Goal: Information Seeking & Learning: Learn about a topic

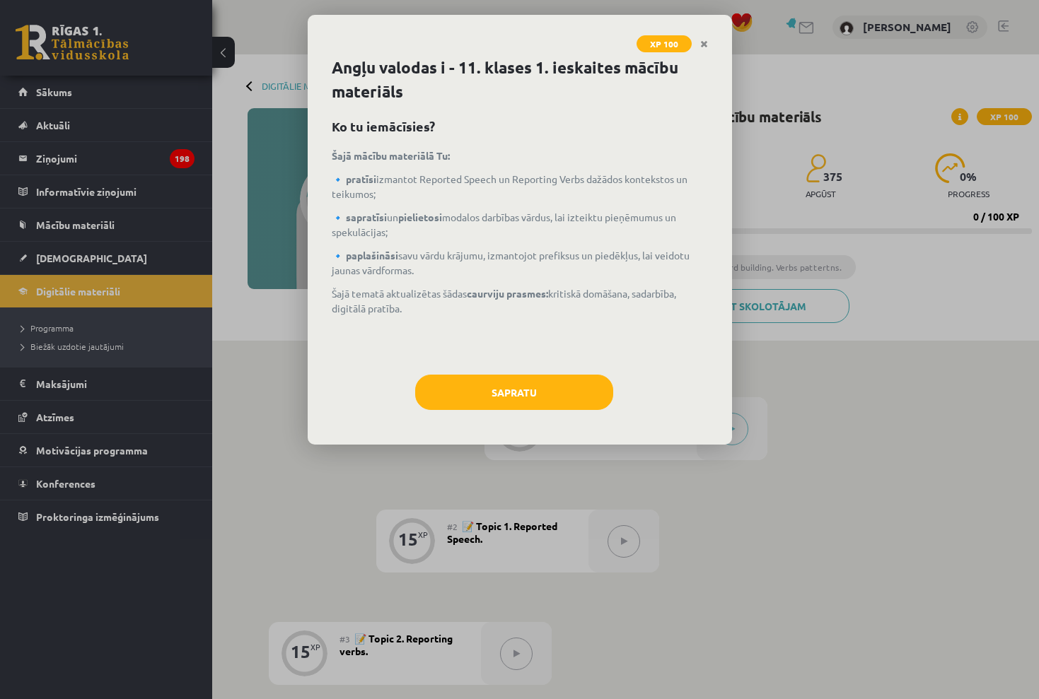
click at [568, 368] on div "Angļu valodas i - 11. klases 1. ieskaites mācību materiāls Ko tu iemācīsies? Ša…" at bounding box center [520, 250] width 424 height 389
click at [565, 392] on button "Sapratu" at bounding box center [514, 392] width 198 height 35
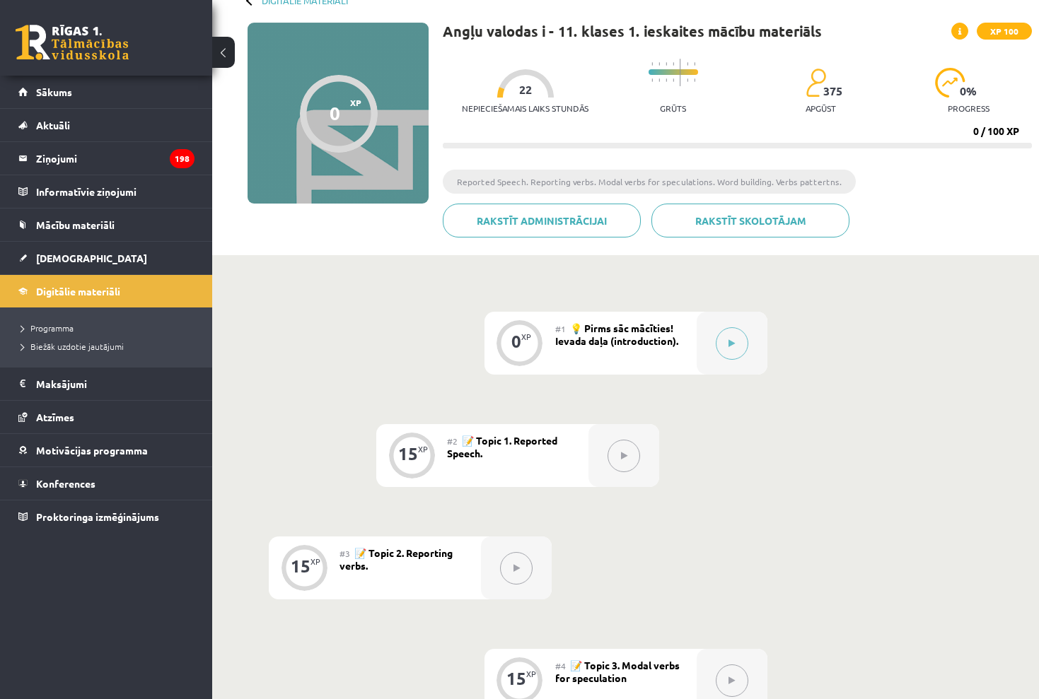
scroll to position [110, 0]
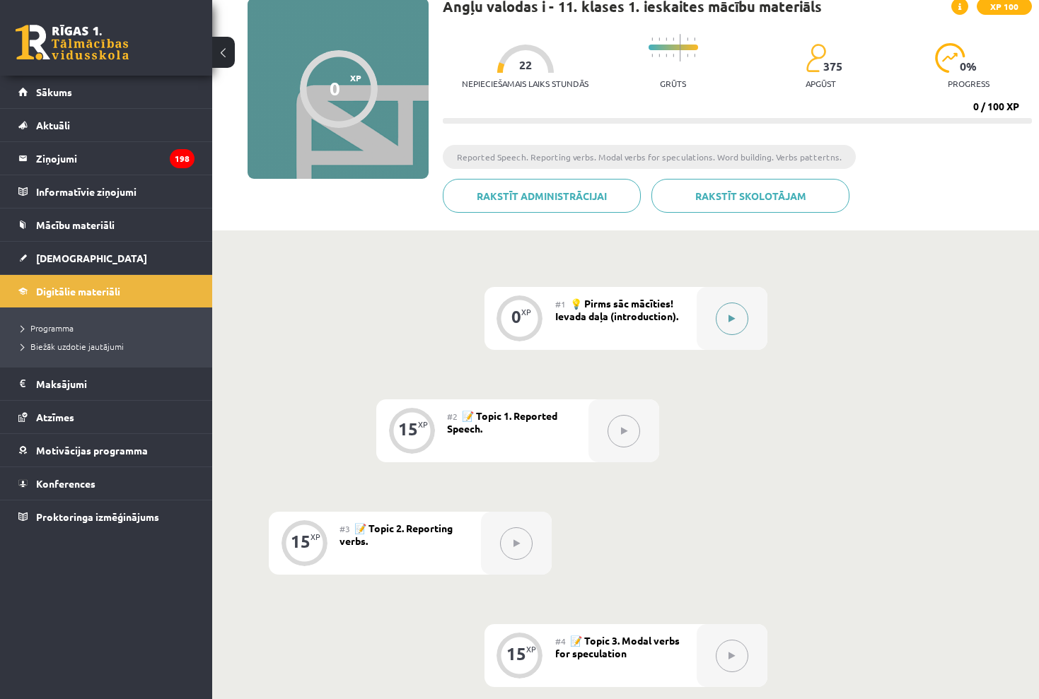
click at [712, 314] on div at bounding box center [731, 318] width 71 height 63
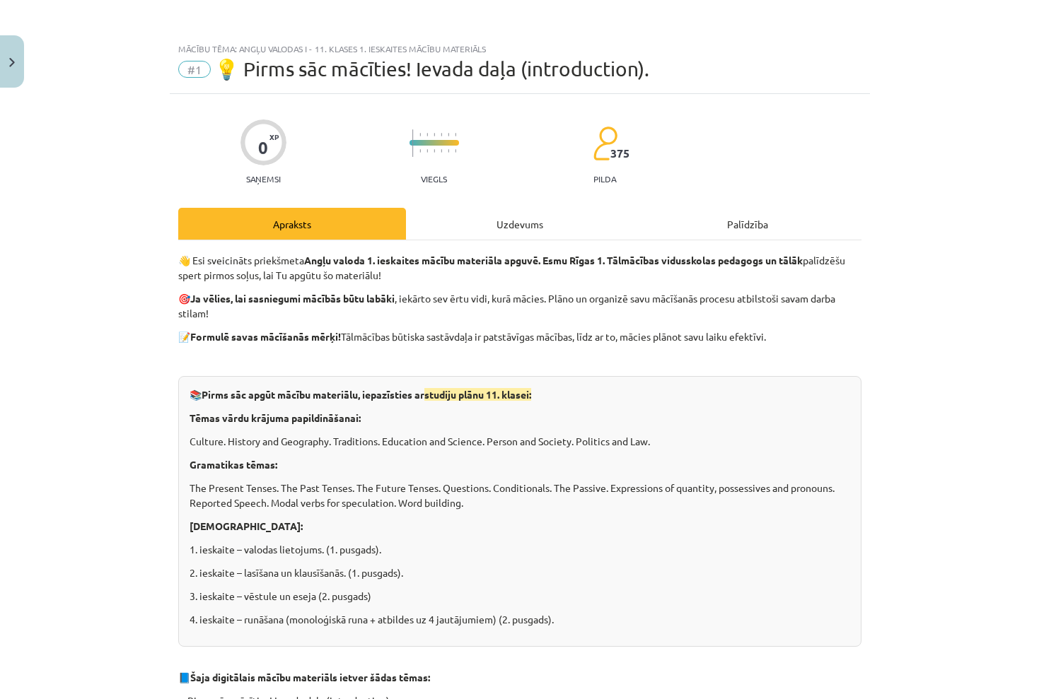
click at [571, 228] on div "Uzdevums" at bounding box center [520, 224] width 228 height 32
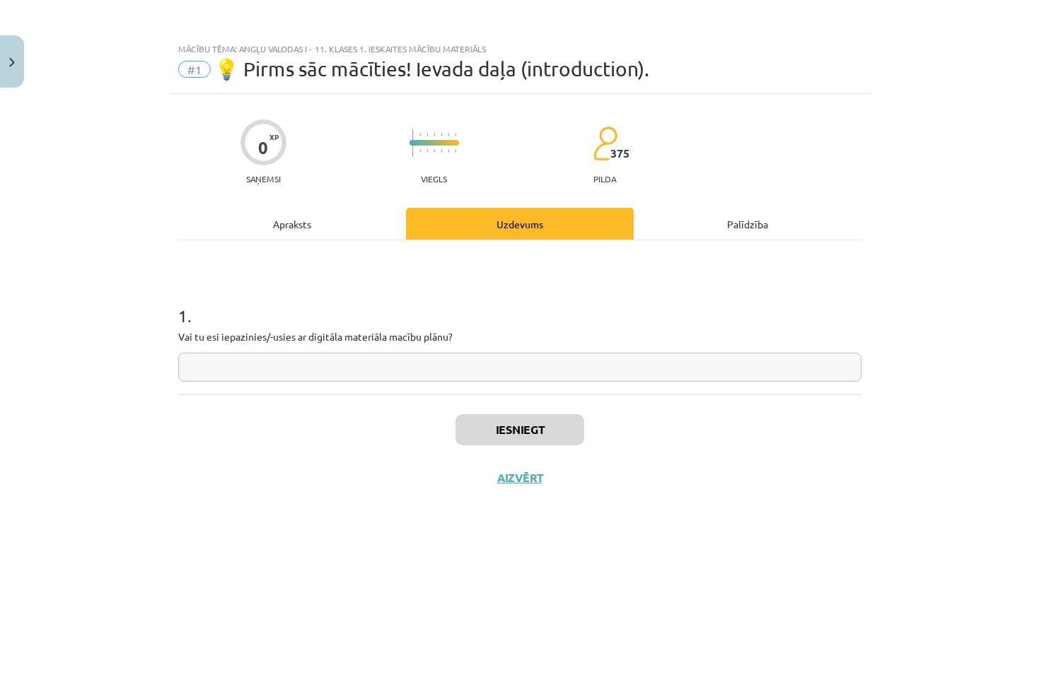
scroll to position [0, 0]
click at [500, 369] on input "text" at bounding box center [519, 367] width 683 height 29
type input "**********"
click at [503, 445] on div "Iesniegt Aizvērt" at bounding box center [519, 444] width 683 height 99
click at [503, 431] on button "Iesniegt" at bounding box center [519, 429] width 129 height 31
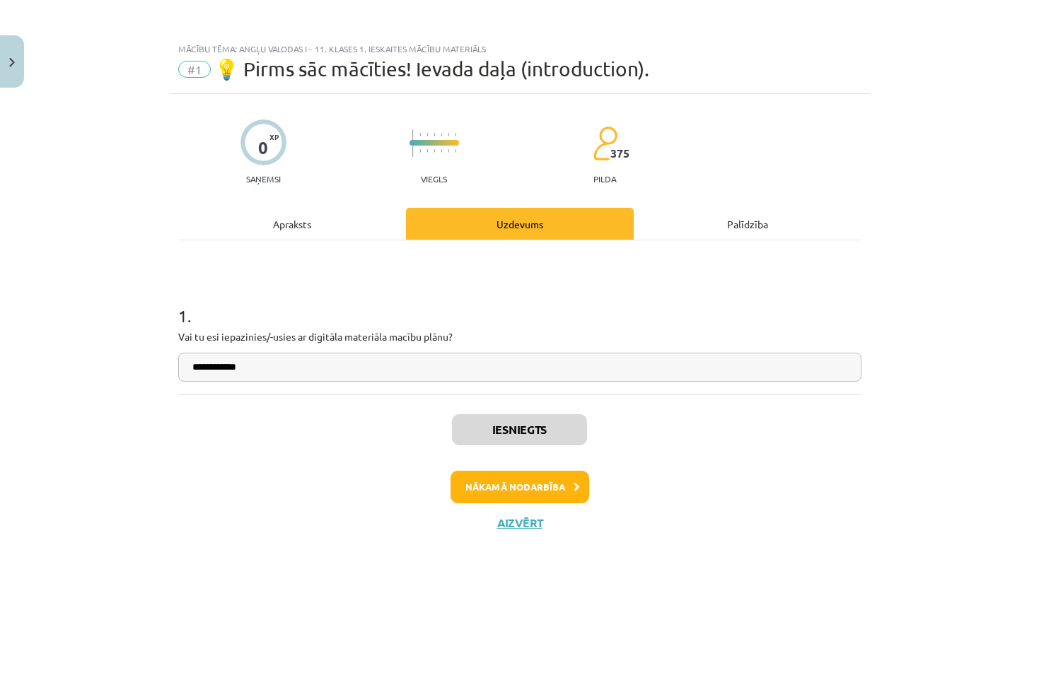
click at [537, 486] on button "Nākamā nodarbība" at bounding box center [519, 487] width 139 height 33
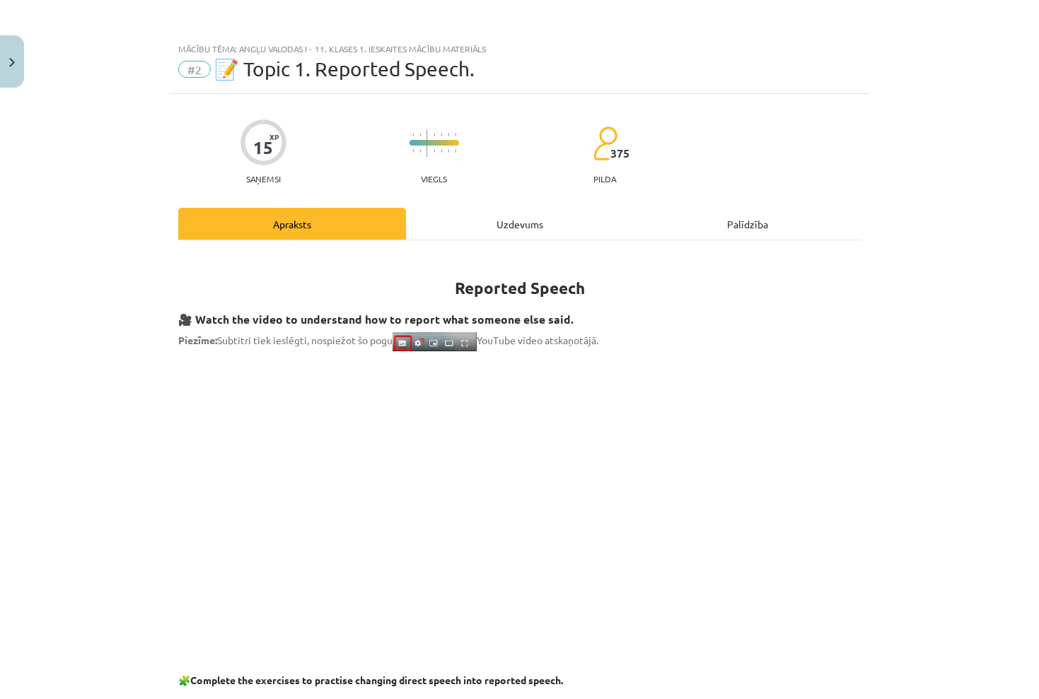
scroll to position [115, 0]
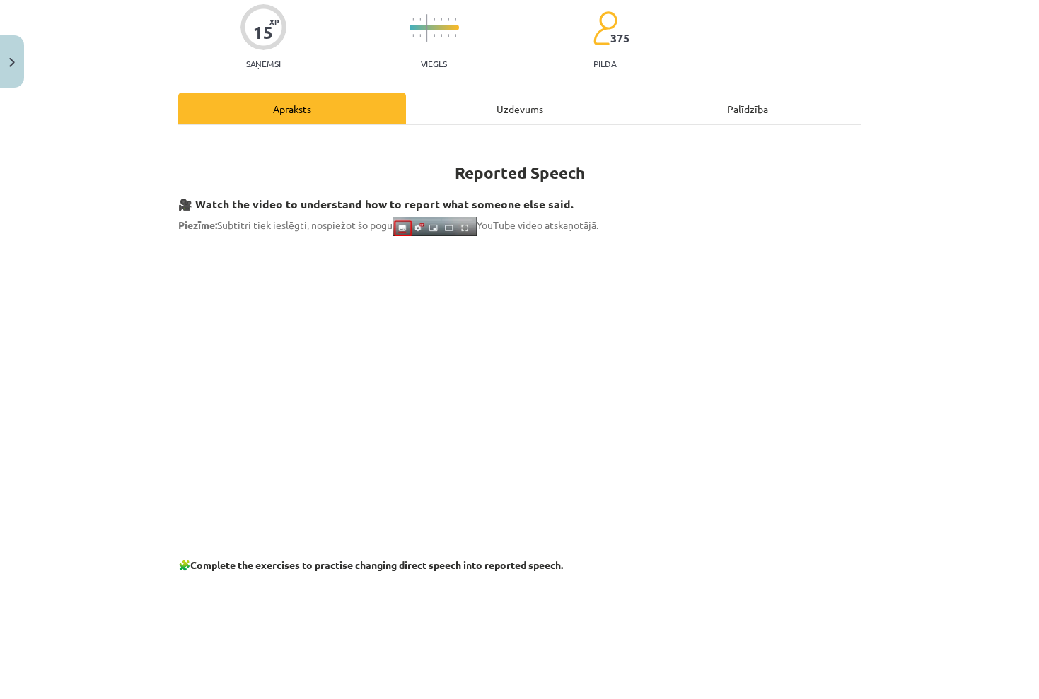
click at [518, 100] on div "Uzdevums" at bounding box center [520, 109] width 228 height 32
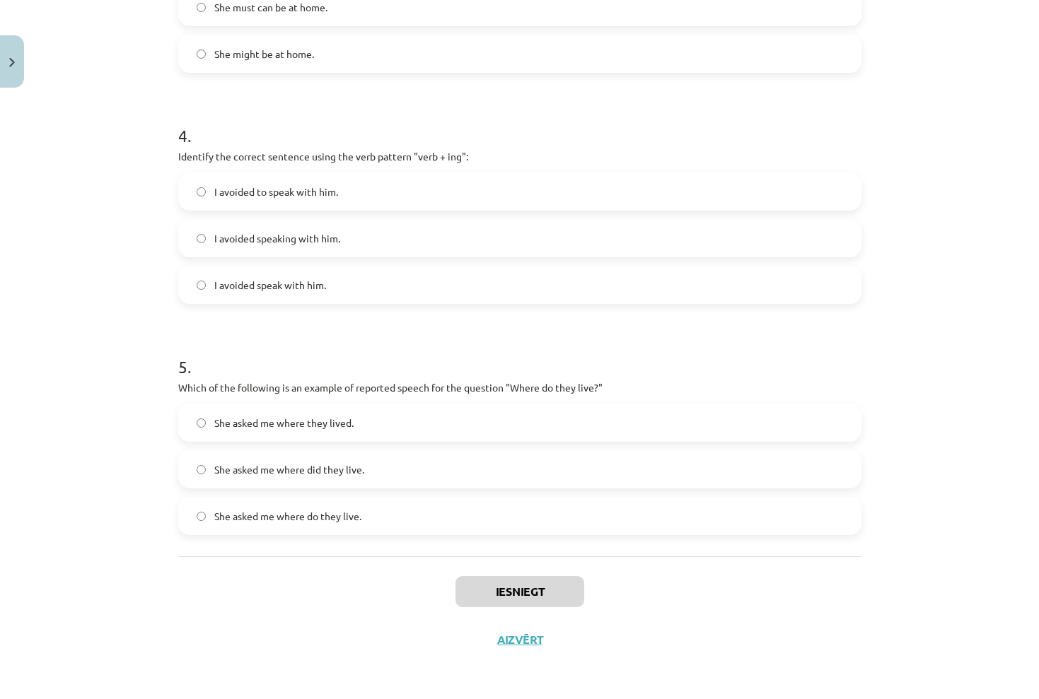
scroll to position [166, 0]
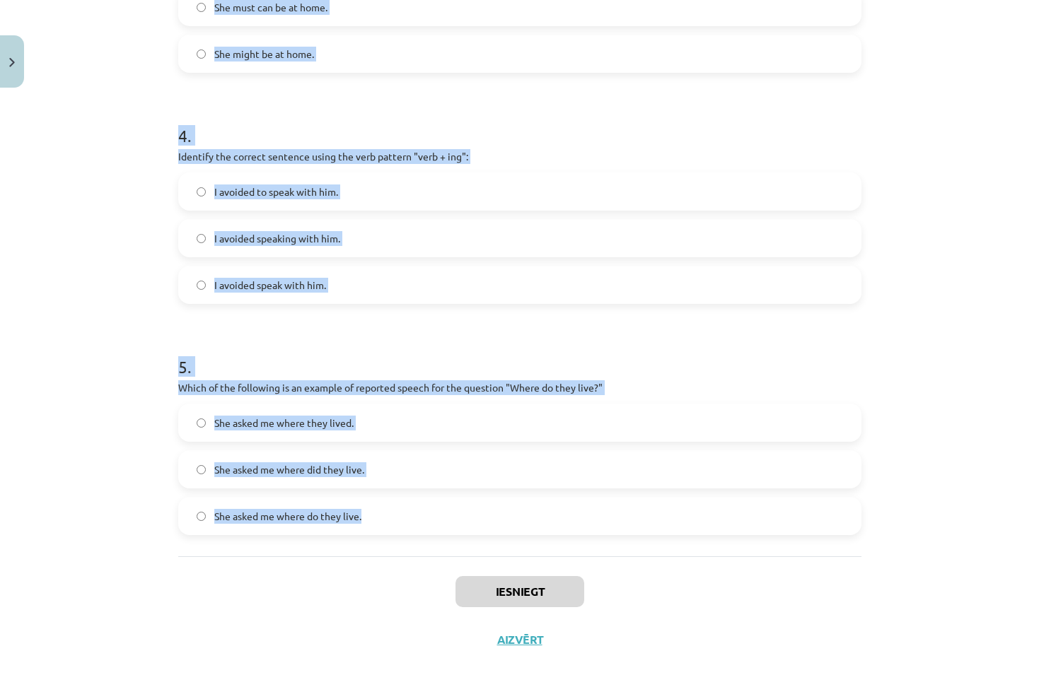
drag, startPoint x: 181, startPoint y: 186, endPoint x: 428, endPoint y: 524, distance: 418.4
copy form "1 . Which of the following sentences correctly uses reported speech? He says th…"
click at [639, 393] on div "5 . Which of the following is an example of reported speech for the question "W…" at bounding box center [519, 433] width 683 height 203
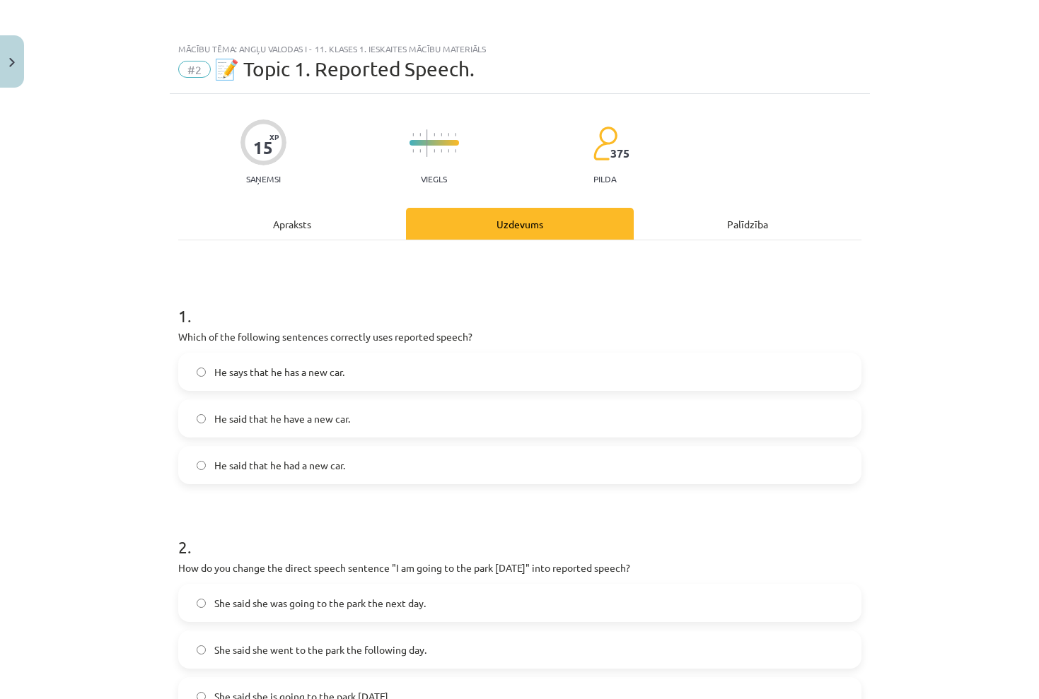
scroll to position [0, 0]
click at [469, 416] on label "He said that he have a new car." at bounding box center [520, 418] width 680 height 35
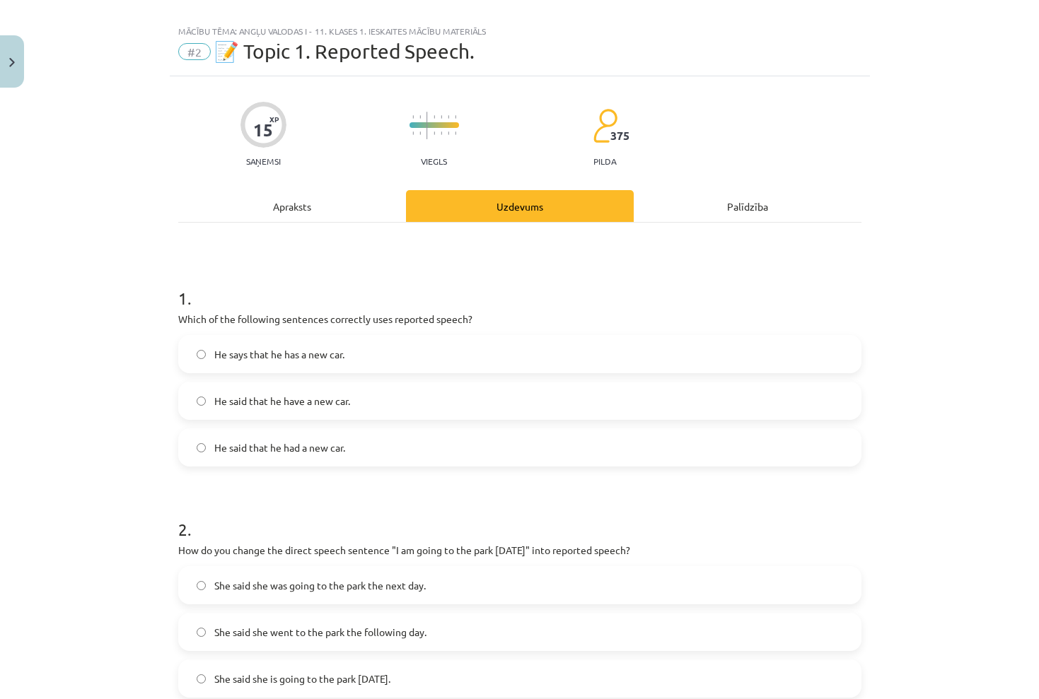
click at [457, 435] on label "He said that he had a new car." at bounding box center [520, 447] width 680 height 35
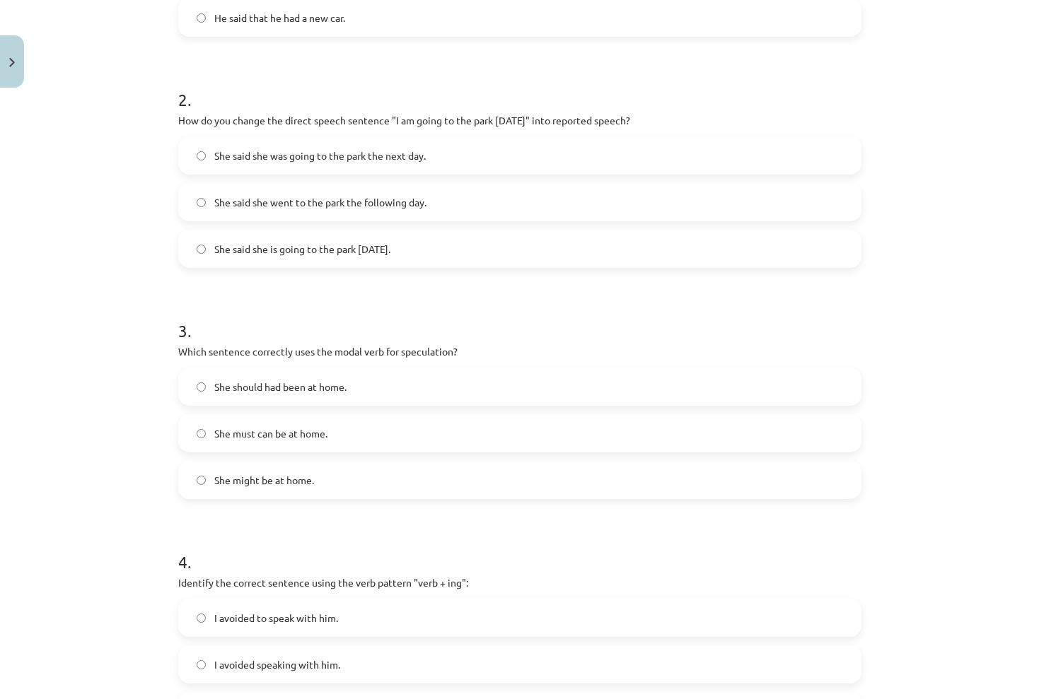
scroll to position [449, 0]
click at [416, 251] on label "She said she is going to the park [DATE]." at bounding box center [520, 247] width 680 height 35
click at [457, 161] on label "She said she was going to the park the next day." at bounding box center [520, 153] width 680 height 35
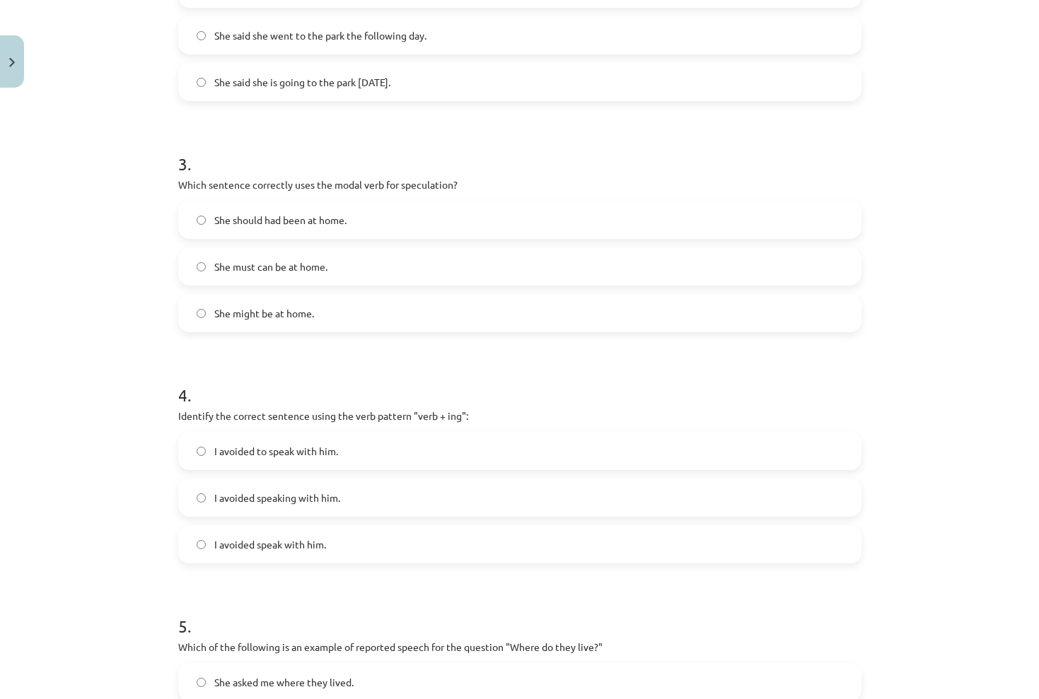
scroll to position [617, 0]
click at [405, 210] on label "She should had been at home." at bounding box center [520, 217] width 680 height 35
click at [340, 257] on label "She must can be at home." at bounding box center [520, 264] width 680 height 35
click at [358, 318] on label "She might be at home." at bounding box center [520, 310] width 680 height 35
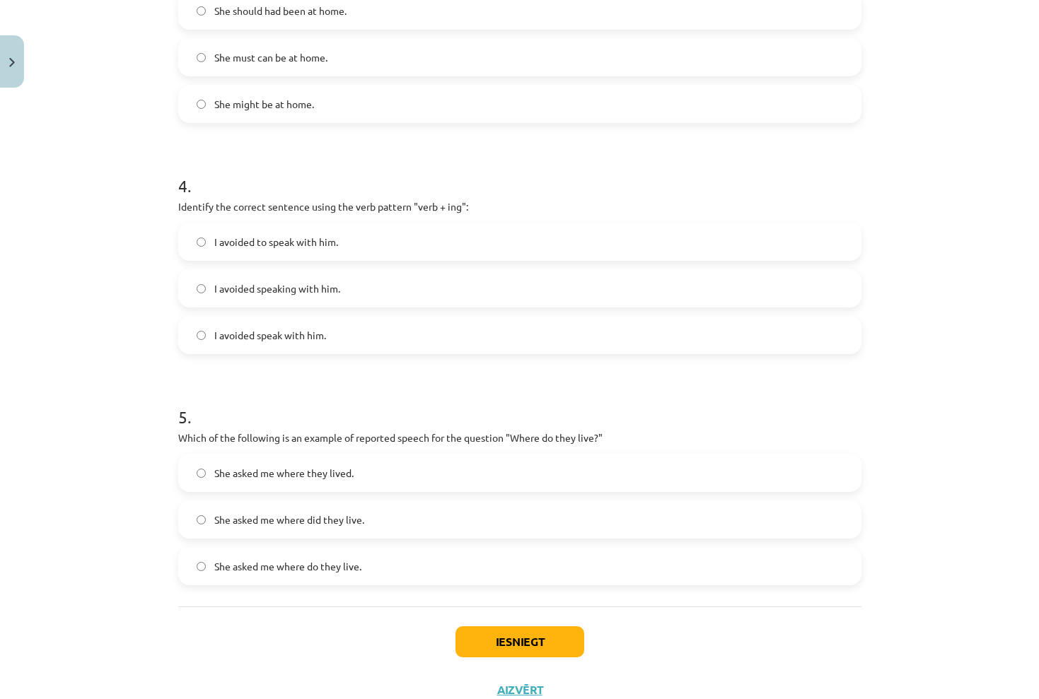
scroll to position [827, 0]
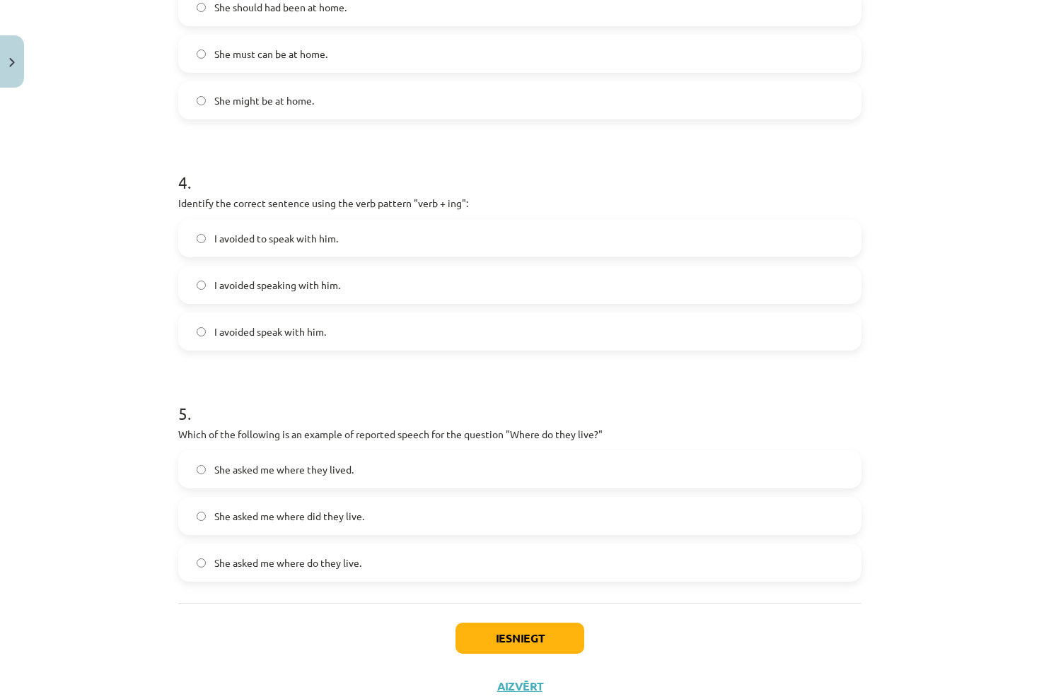
click at [392, 293] on label "I avoided speaking with him." at bounding box center [520, 284] width 680 height 35
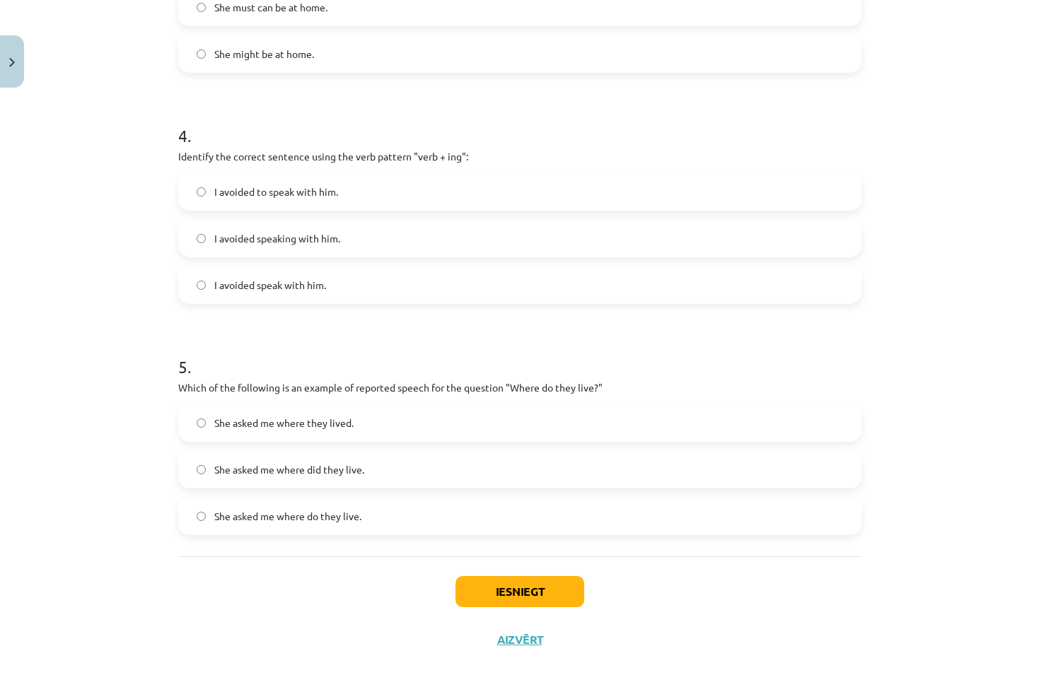
scroll to position [876, 0]
click at [347, 469] on span "She asked me where did they live." at bounding box center [289, 469] width 150 height 15
click at [852, 1] on label "She must can be at home." at bounding box center [520, 6] width 680 height 35
click at [375, 428] on label "She asked me where they lived." at bounding box center [520, 422] width 680 height 35
click at [492, 593] on button "Iesniegt" at bounding box center [519, 591] width 129 height 31
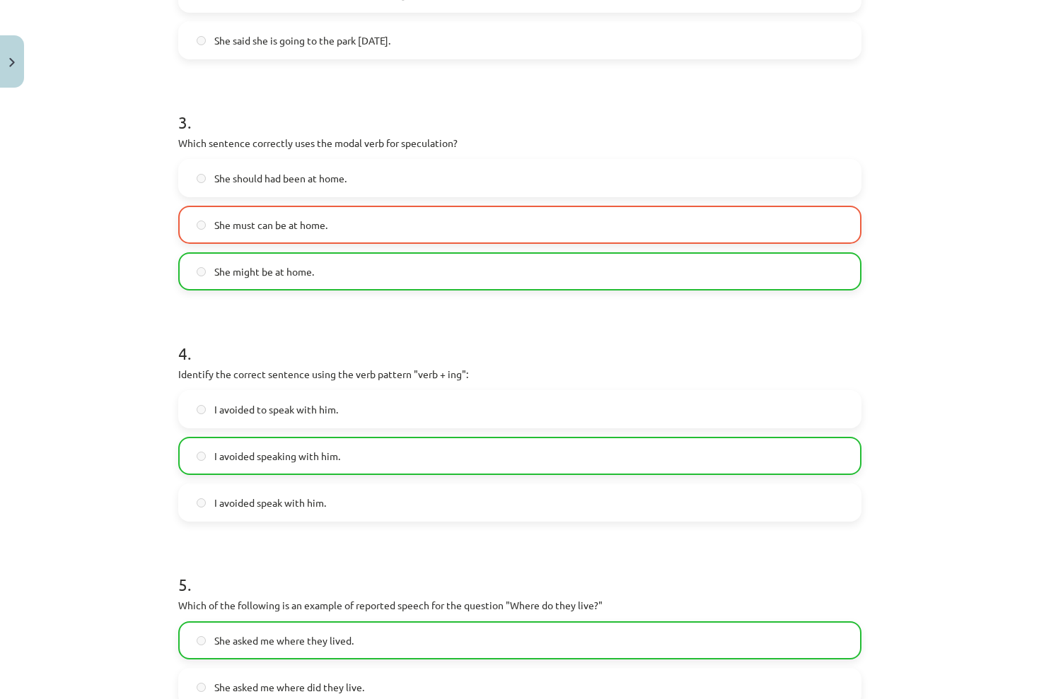
scroll to position [620, 0]
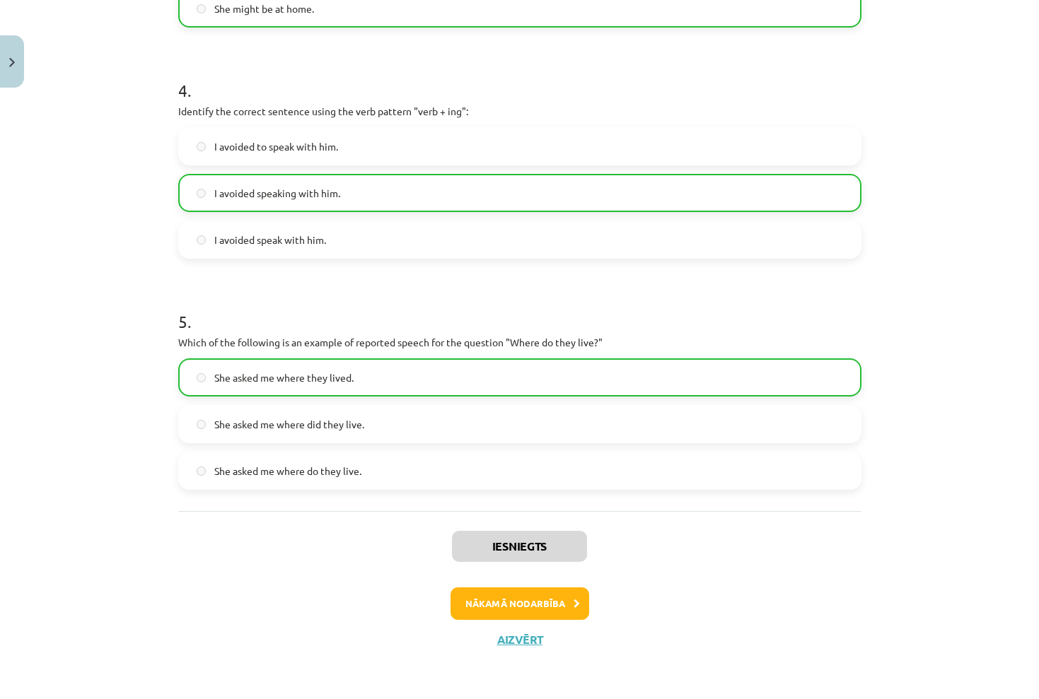
click at [534, 596] on button "Nākamā nodarbība" at bounding box center [519, 604] width 139 height 33
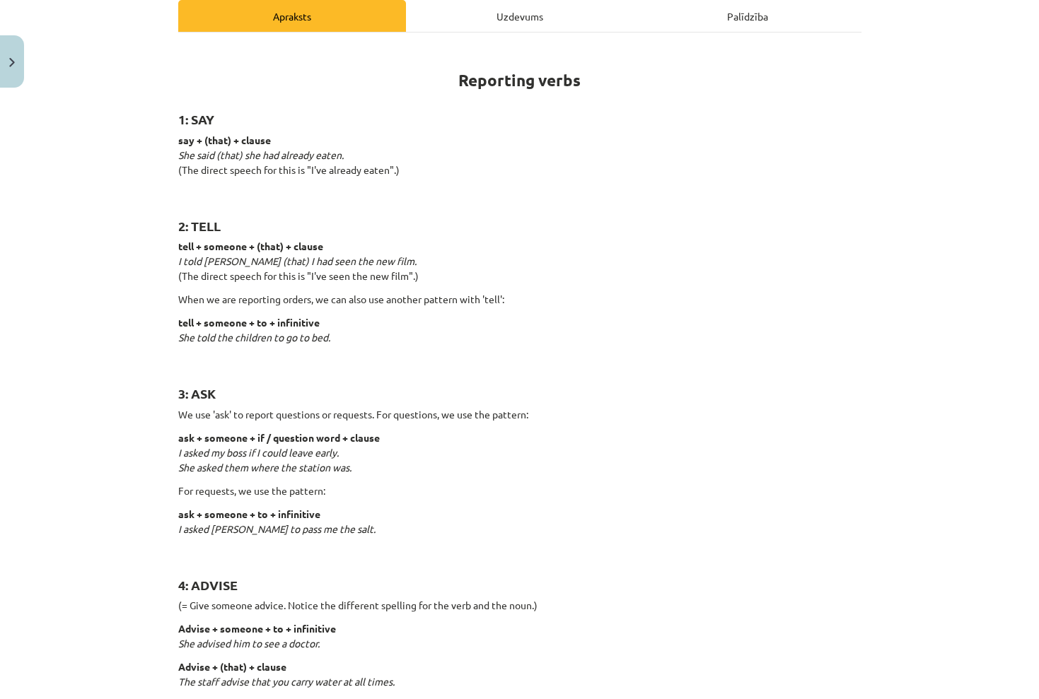
scroll to position [35, 0]
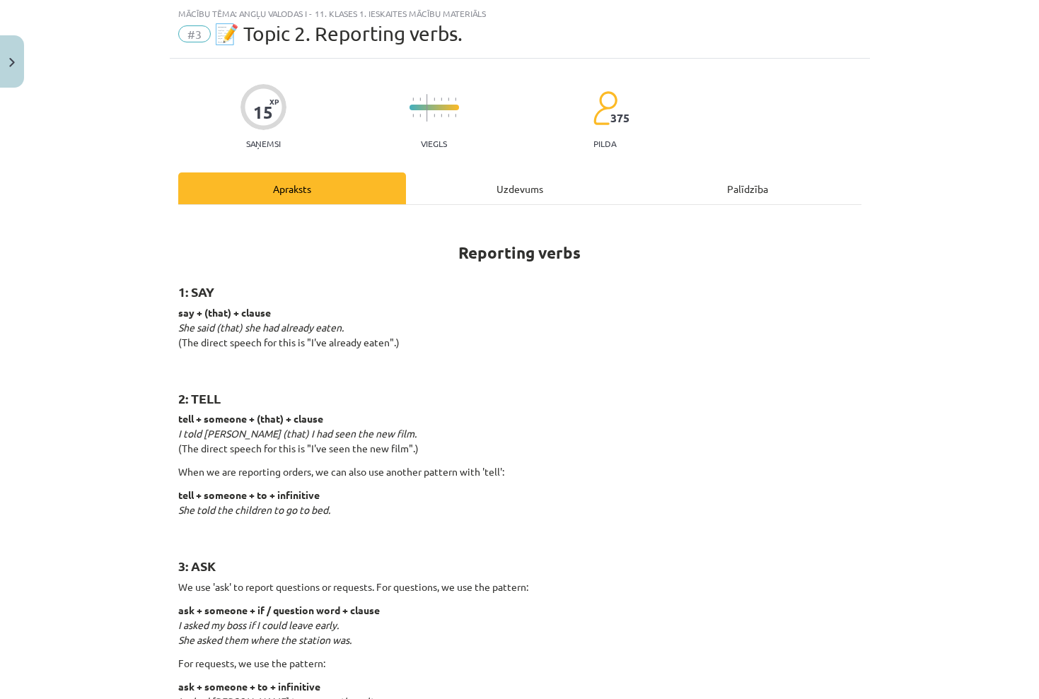
click at [516, 196] on div "Uzdevums" at bounding box center [520, 189] width 228 height 32
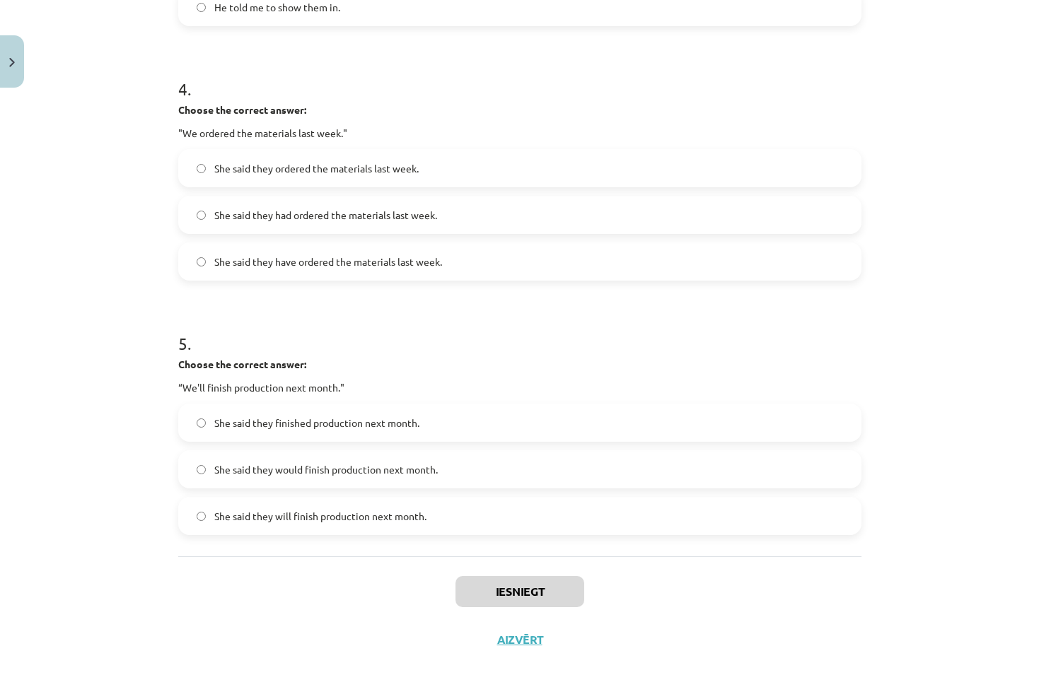
scroll to position [194, 0]
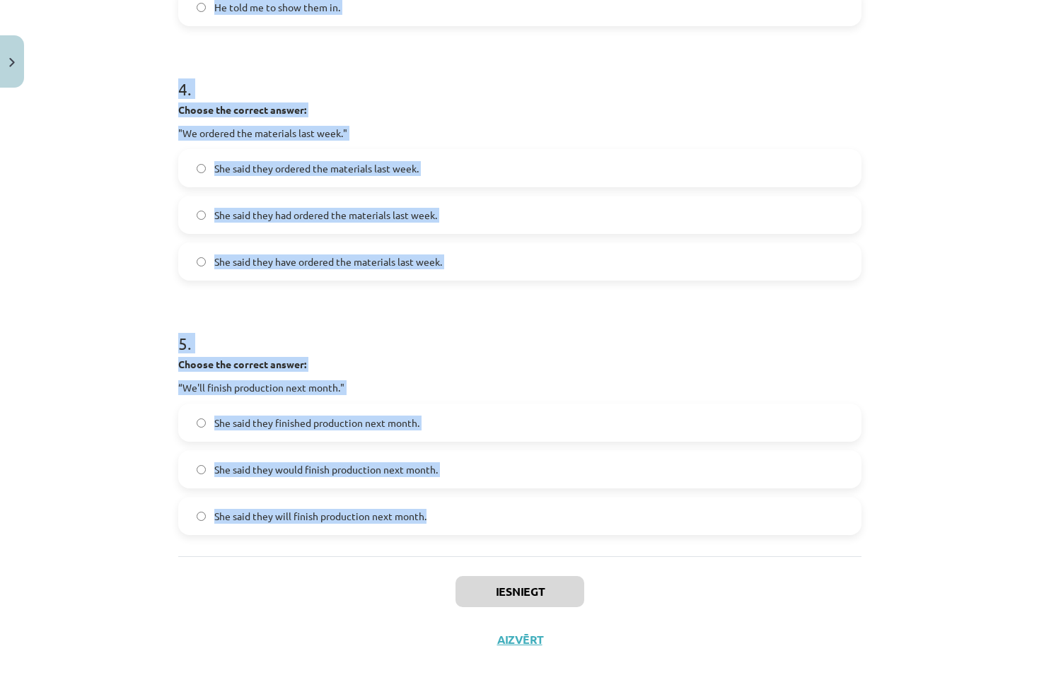
drag, startPoint x: 173, startPoint y: 87, endPoint x: 438, endPoint y: 523, distance: 510.5
copy form "1 . Choose the correct answer: "I'm ready for the meeting." He said he'll be re…"
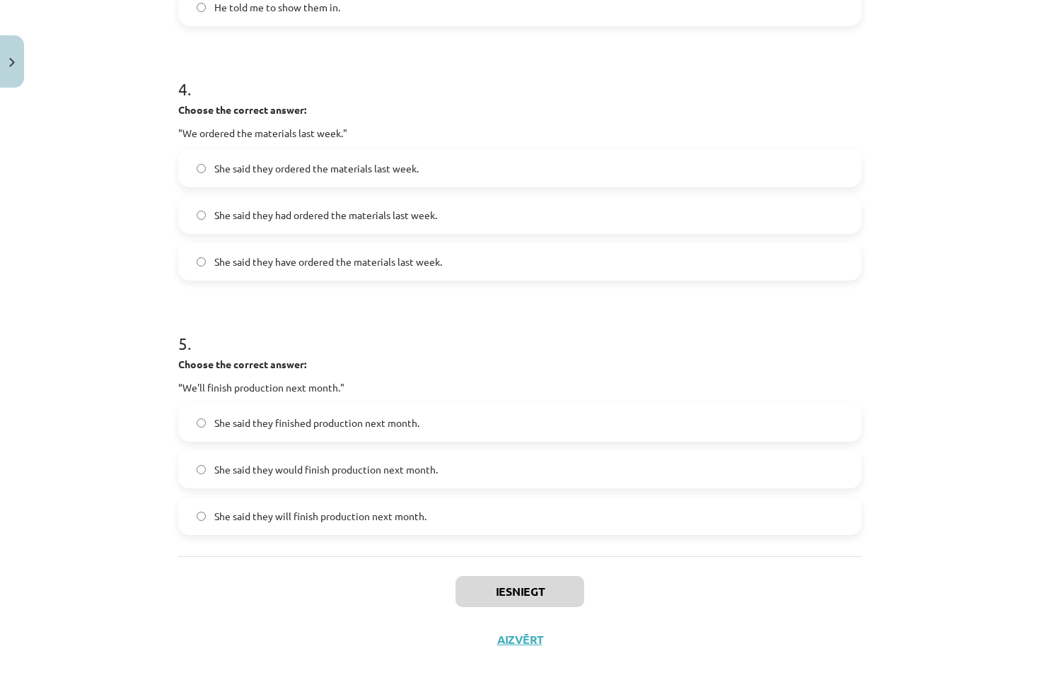
click at [875, 315] on div "Mācību tēma: Angļu valodas i - 11. klases 1. ieskaites mācību materiāls #3 📝 To…" at bounding box center [519, 349] width 1039 height 699
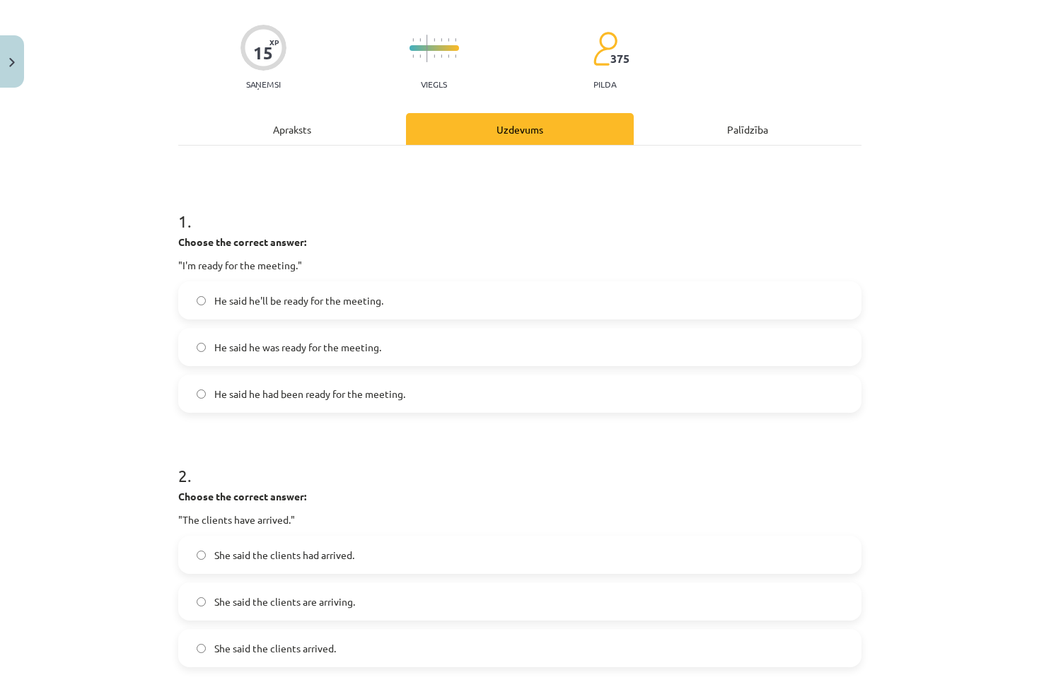
scroll to position [100, 0]
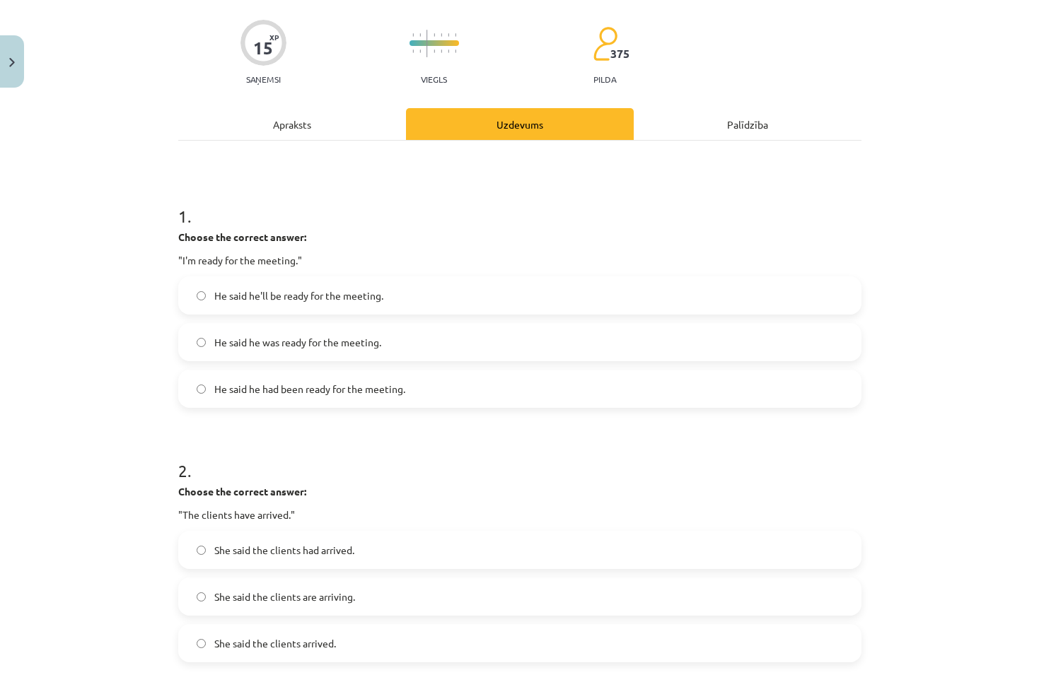
click at [366, 336] on span "He said he was ready for the meeting." at bounding box center [297, 342] width 167 height 15
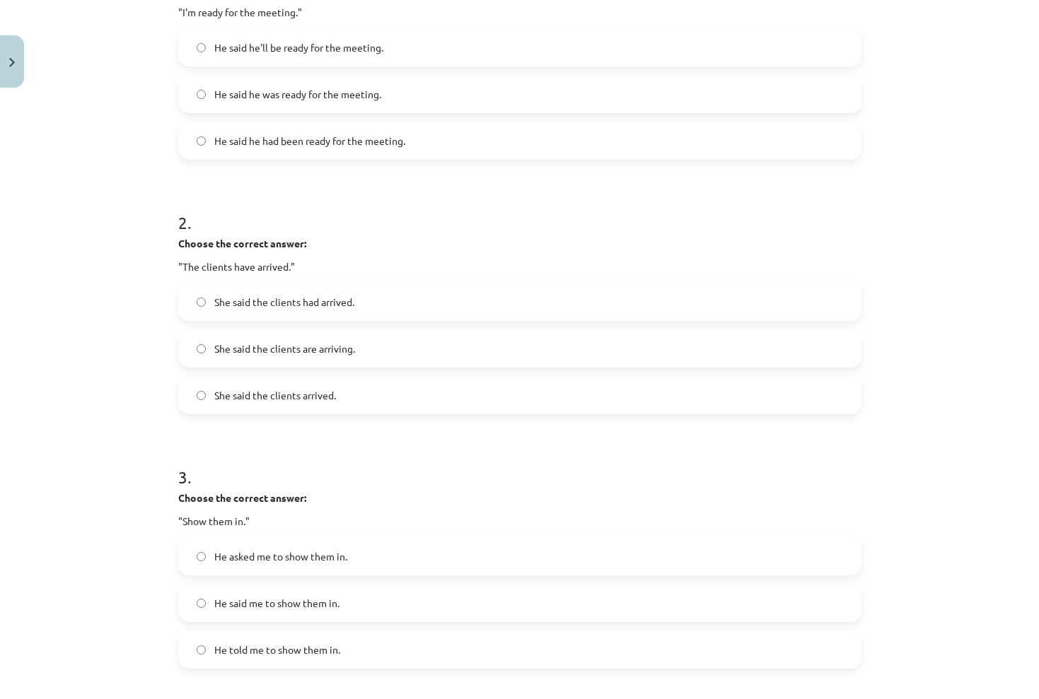
scroll to position [349, 0]
click at [392, 307] on label "She said the clients had arrived." at bounding box center [520, 301] width 680 height 35
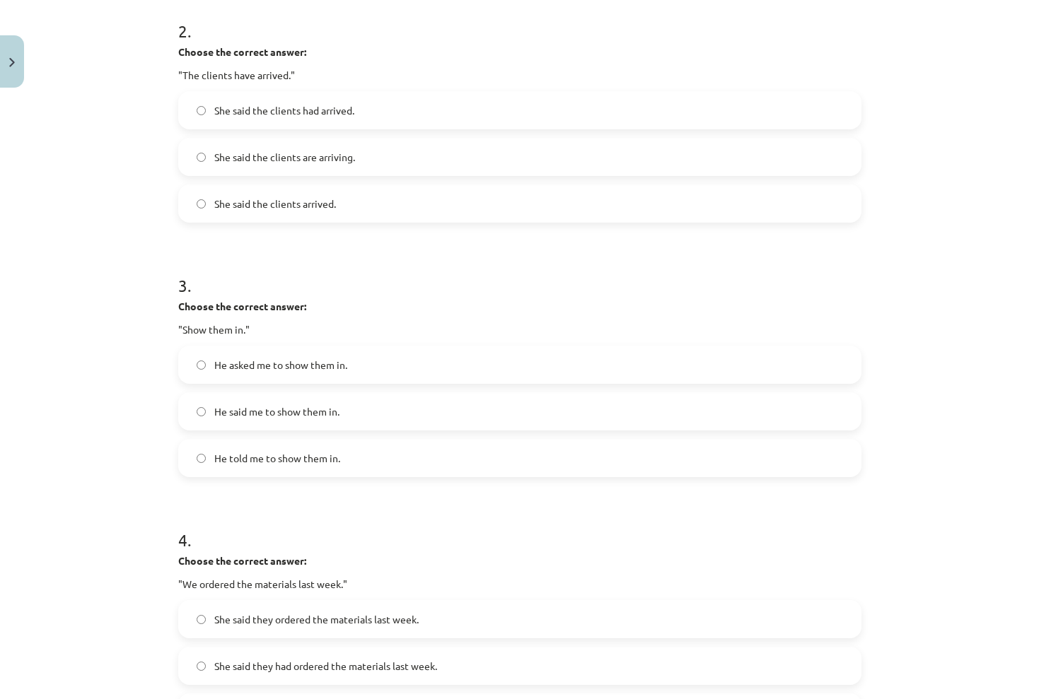
scroll to position [542, 0]
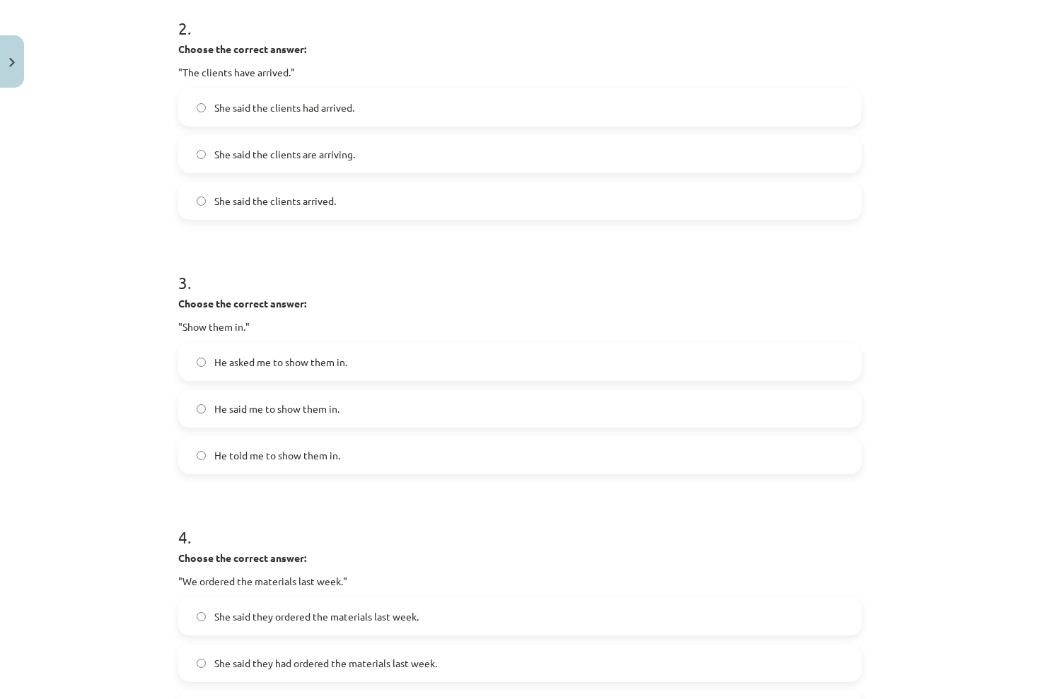
click at [473, 409] on label "He said me to show them in." at bounding box center [520, 408] width 680 height 35
click at [386, 354] on label "He asked me to show them in." at bounding box center [520, 361] width 680 height 35
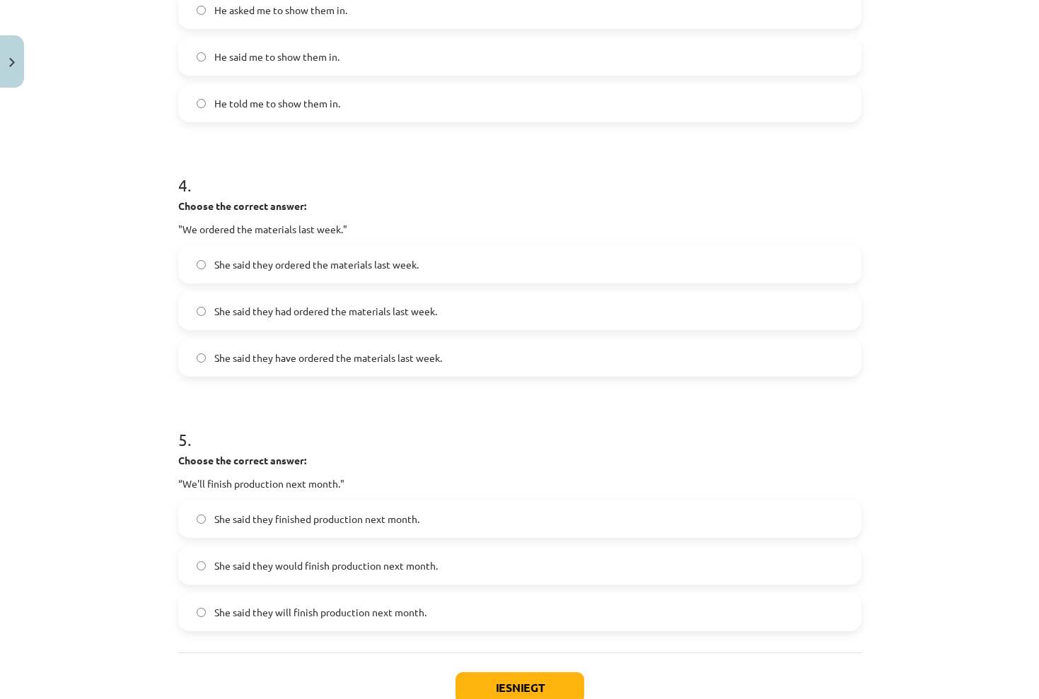
scroll to position [900, 0]
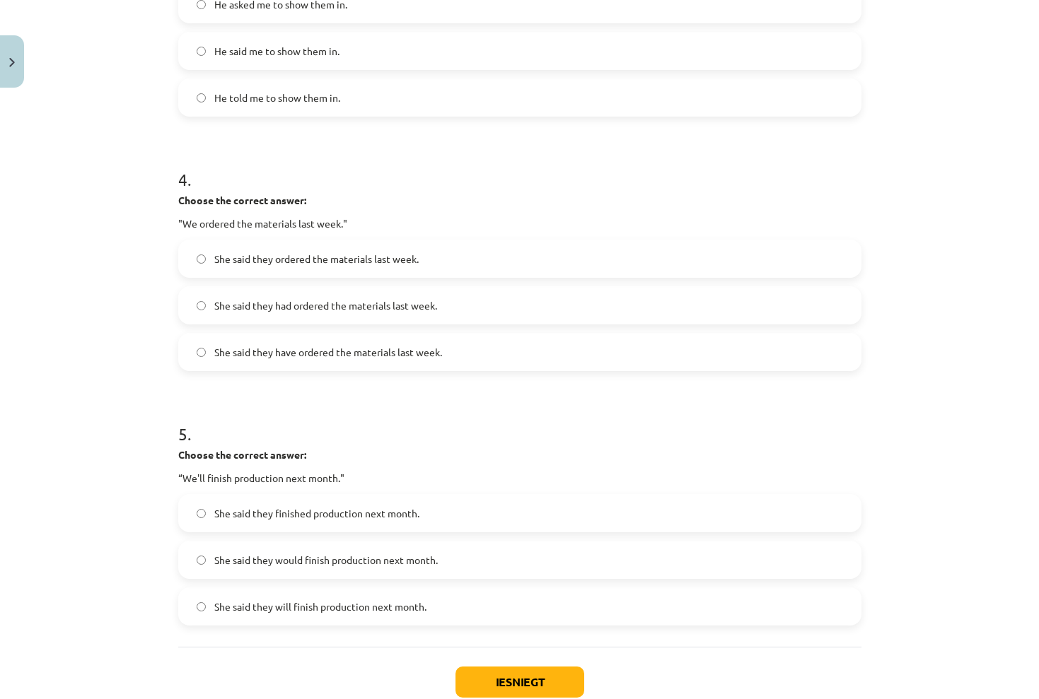
click at [419, 276] on label "She said they ordered the materials last week." at bounding box center [520, 258] width 680 height 35
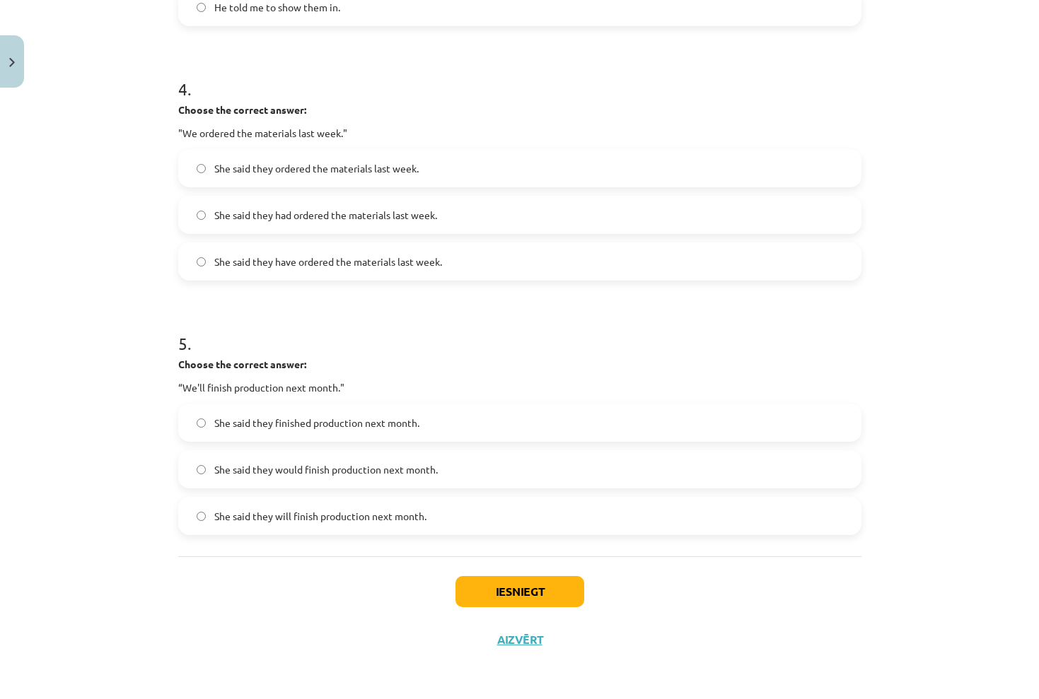
scroll to position [993, 0]
click at [439, 473] on label "She said they would finish production next month." at bounding box center [520, 469] width 680 height 35
click at [506, 595] on button "Iesniegt" at bounding box center [519, 591] width 129 height 31
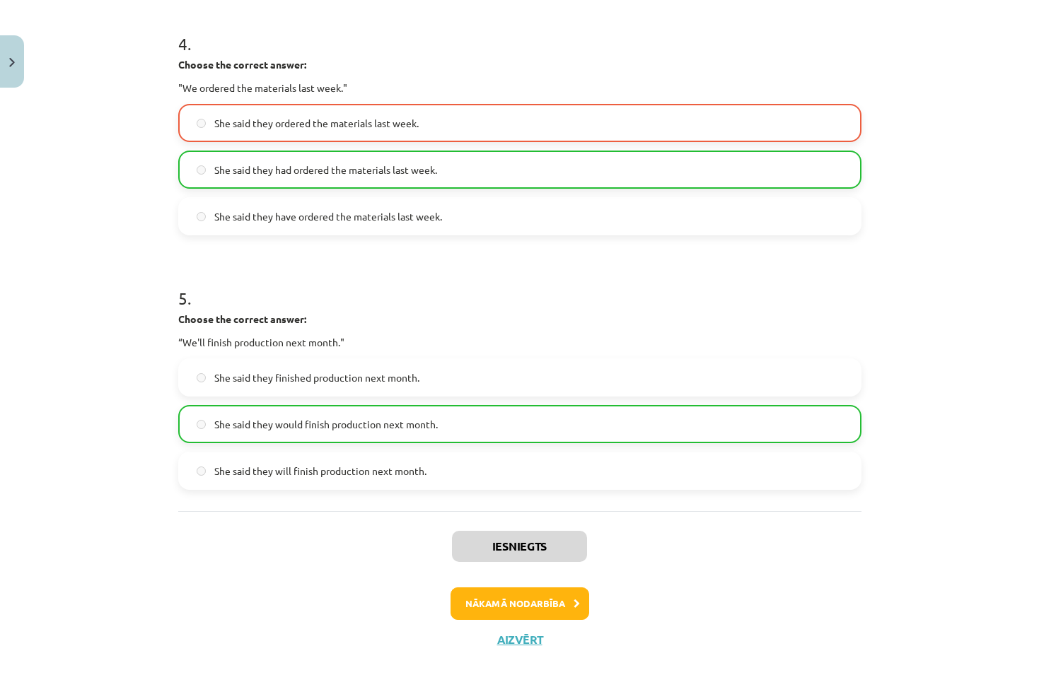
click at [531, 604] on button "Nākamā nodarbība" at bounding box center [519, 604] width 139 height 33
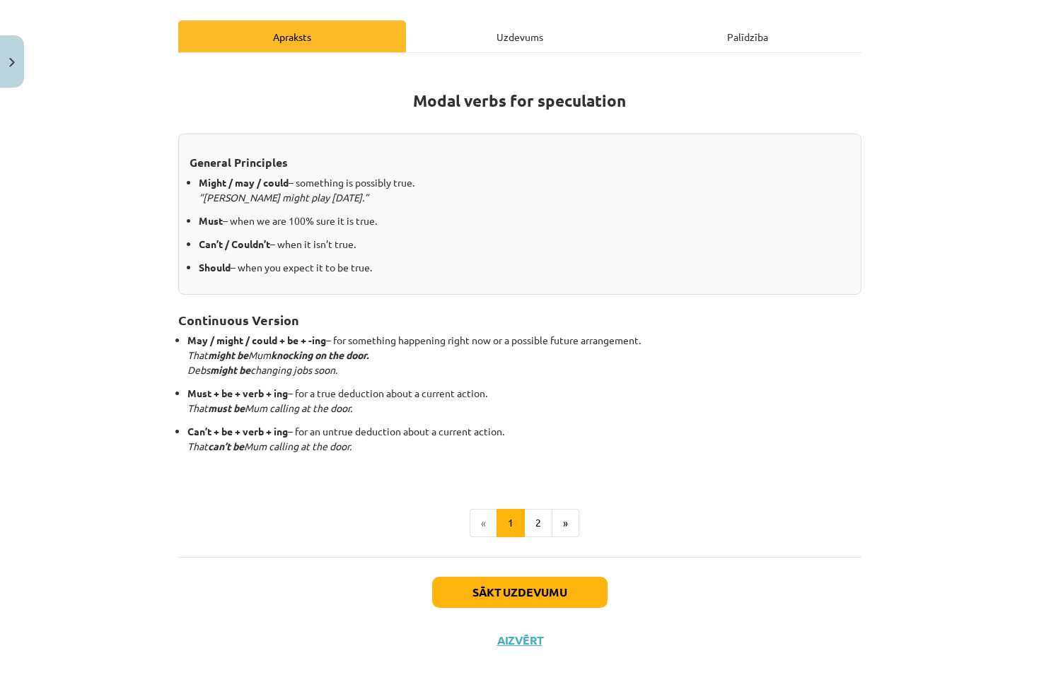
click at [481, 46] on div "Uzdevums" at bounding box center [520, 37] width 228 height 32
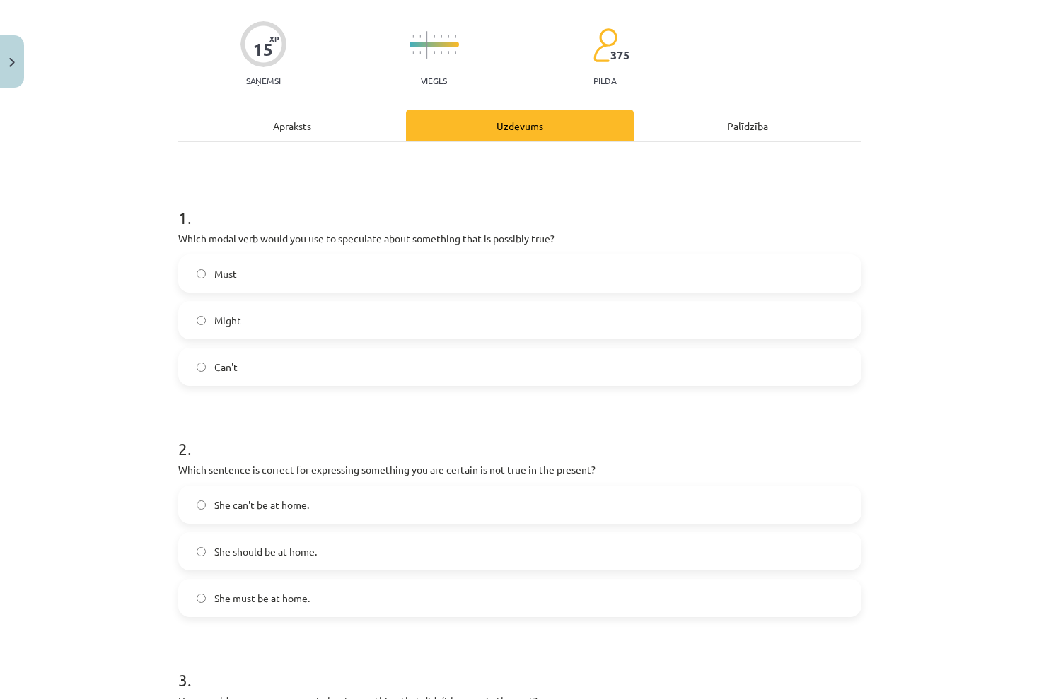
scroll to position [102, 0]
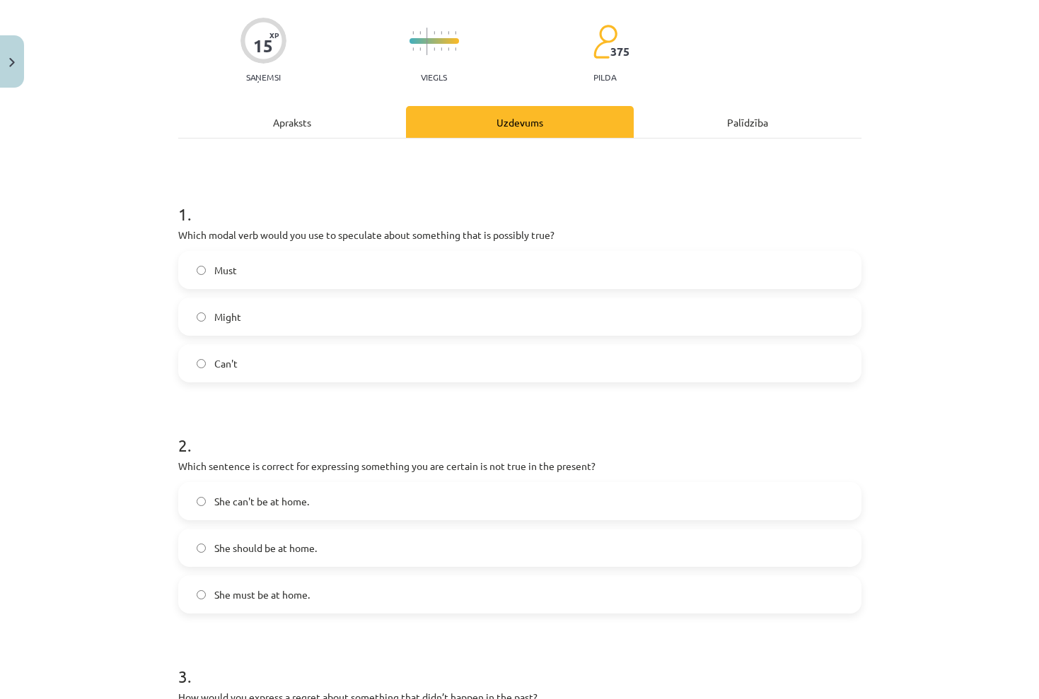
click at [431, 315] on label "Might" at bounding box center [520, 316] width 680 height 35
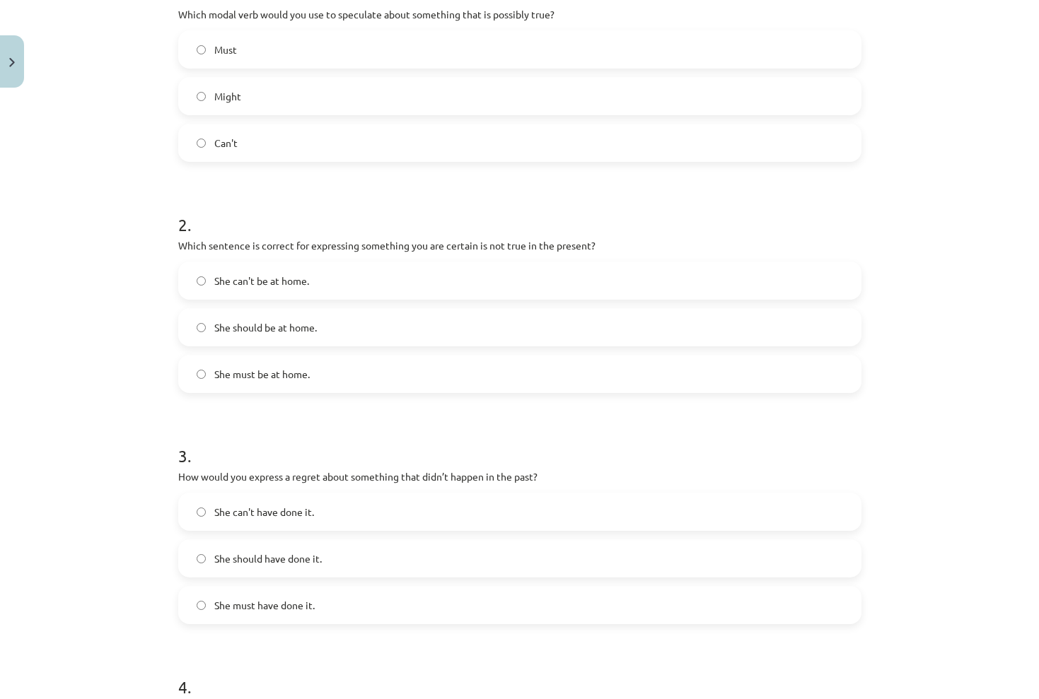
scroll to position [325, 0]
click at [433, 269] on label "She can't be at home." at bounding box center [520, 277] width 680 height 35
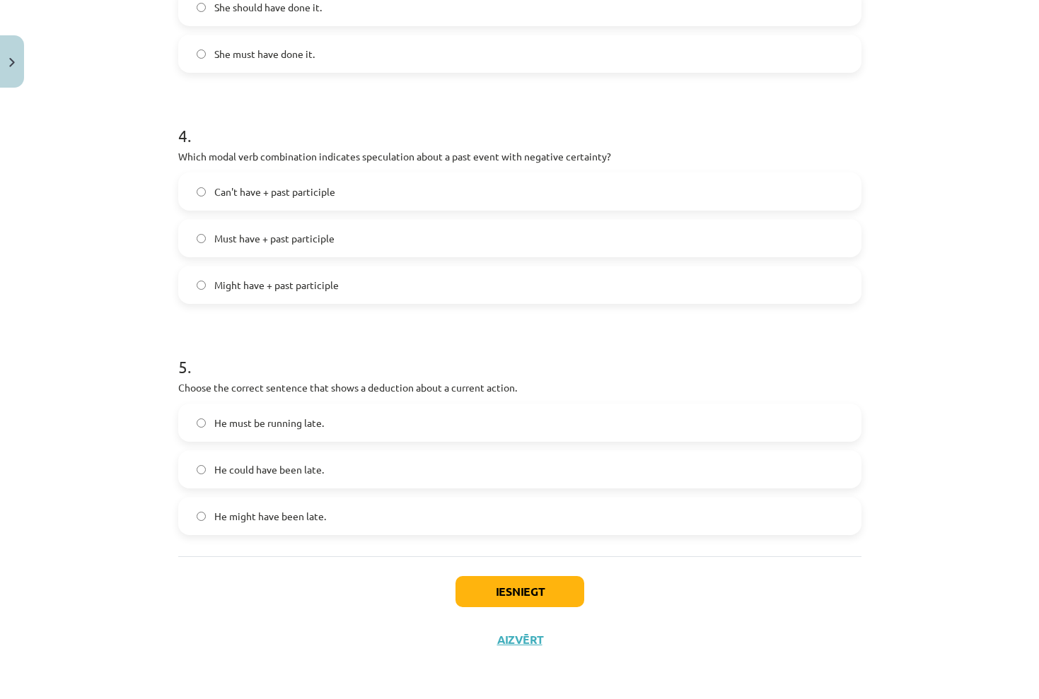
scroll to position [212, 0]
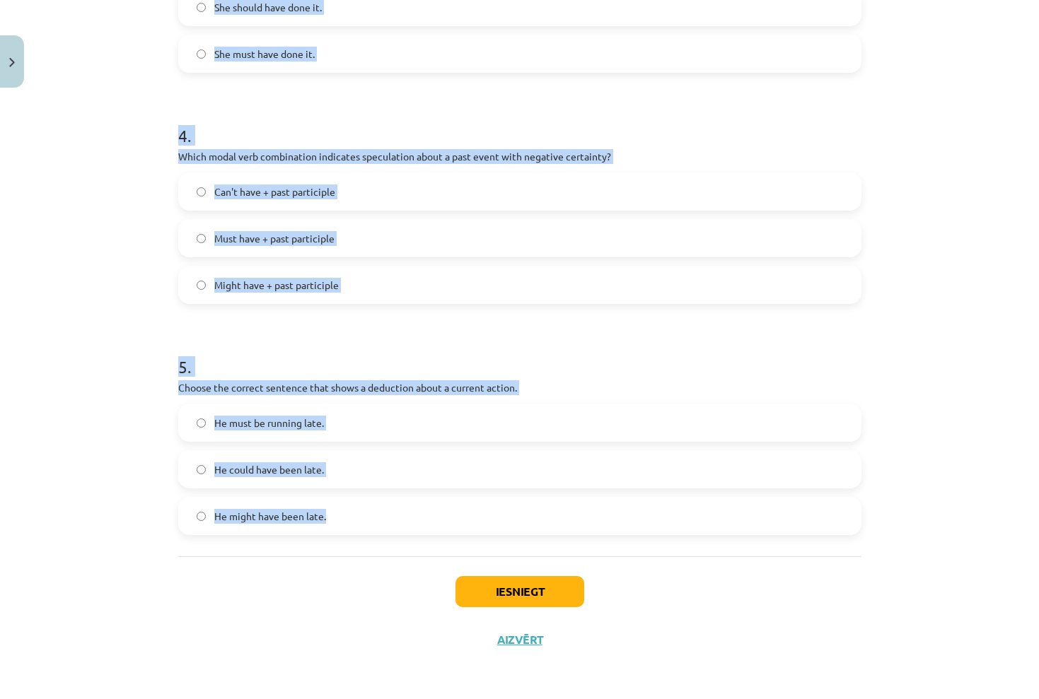
drag, startPoint x: 173, startPoint y: 228, endPoint x: 481, endPoint y: 539, distance: 437.9
copy form "3 . How would you express a regret about something that didn’t happen in the pa…"
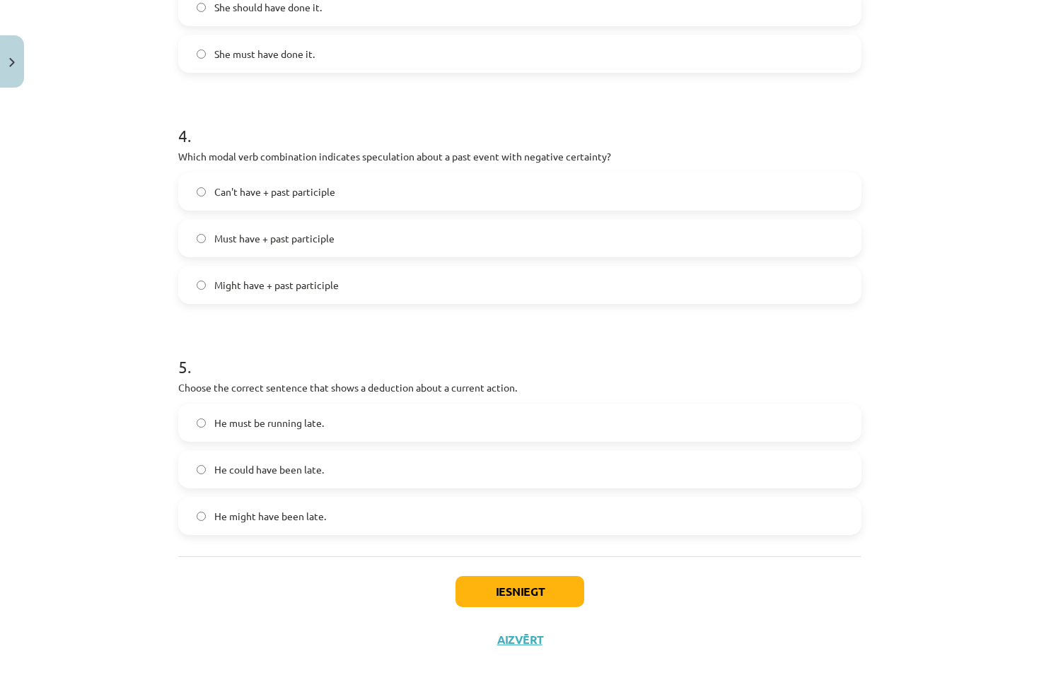
click at [998, 245] on div "Mācību tēma: Angļu valodas i - 11. klases 1. ieskaites mācību materiāls #4 📝 To…" at bounding box center [519, 349] width 1039 height 699
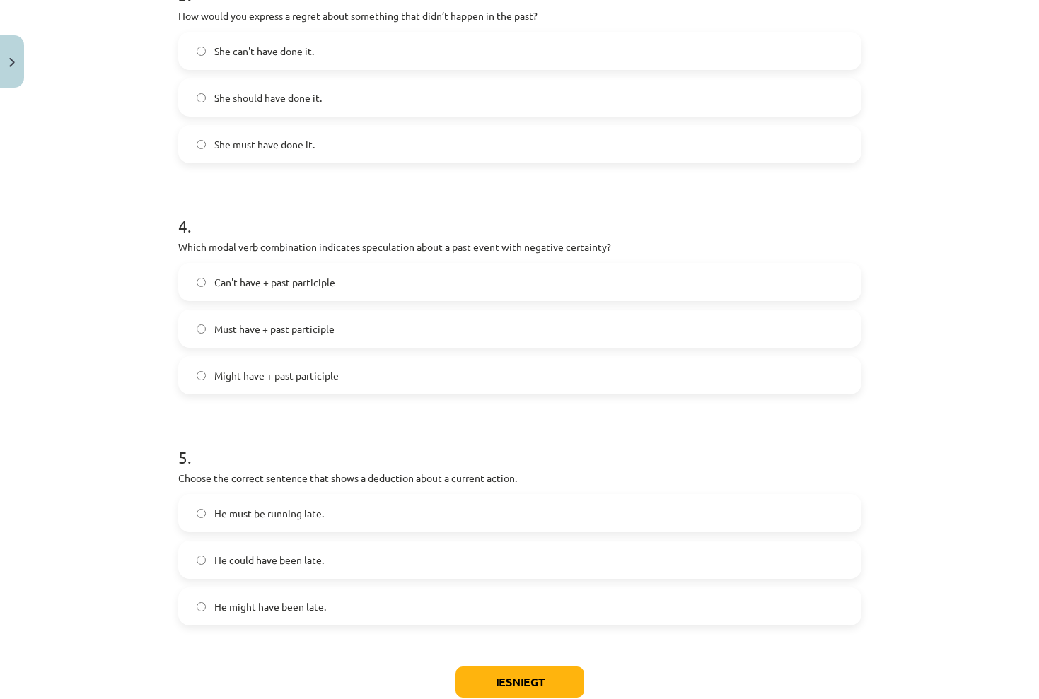
click at [428, 103] on label "She should have done it." at bounding box center [520, 97] width 680 height 35
click at [453, 303] on div "Can't have + past participle Must have + past participle Might have + past part…" at bounding box center [519, 329] width 683 height 132
click at [460, 282] on label "Can't have + past participle" at bounding box center [520, 281] width 680 height 35
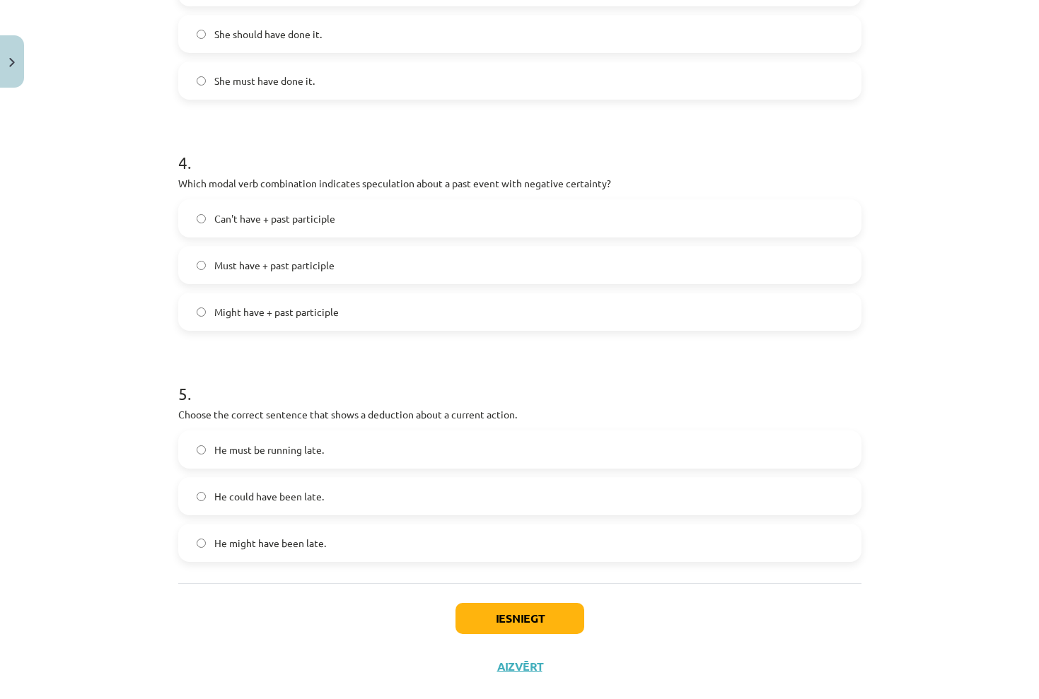
scroll to position [851, 0]
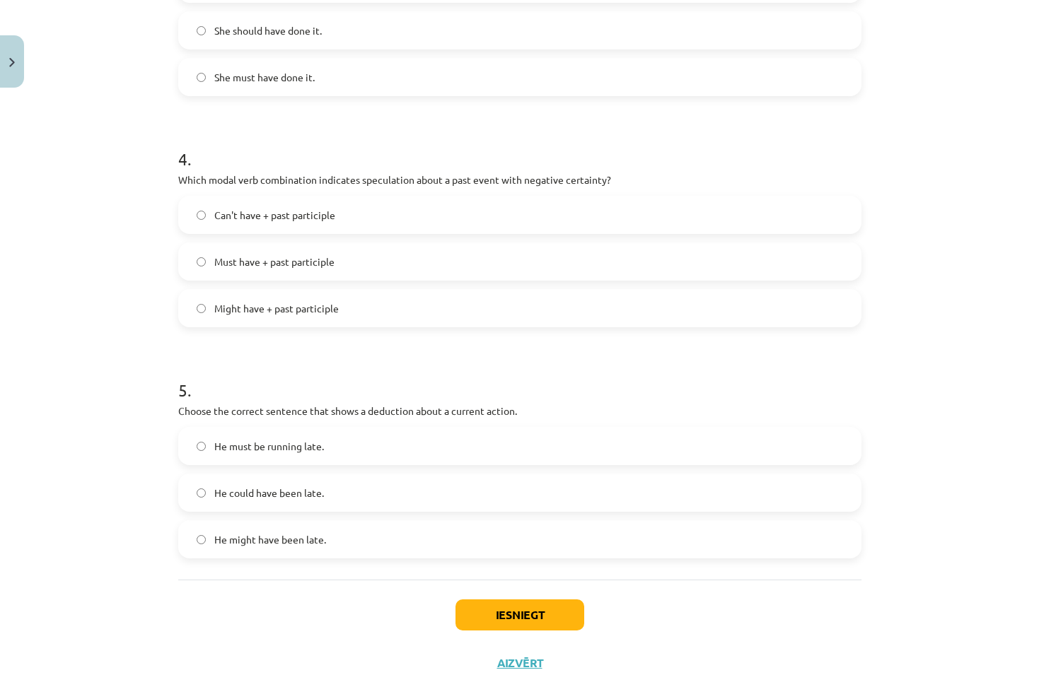
click at [331, 464] on div "He must be running late." at bounding box center [519, 446] width 683 height 38
click at [334, 461] on label "He must be running late." at bounding box center [520, 445] width 680 height 35
click at [477, 611] on button "Iesniegt" at bounding box center [519, 615] width 129 height 31
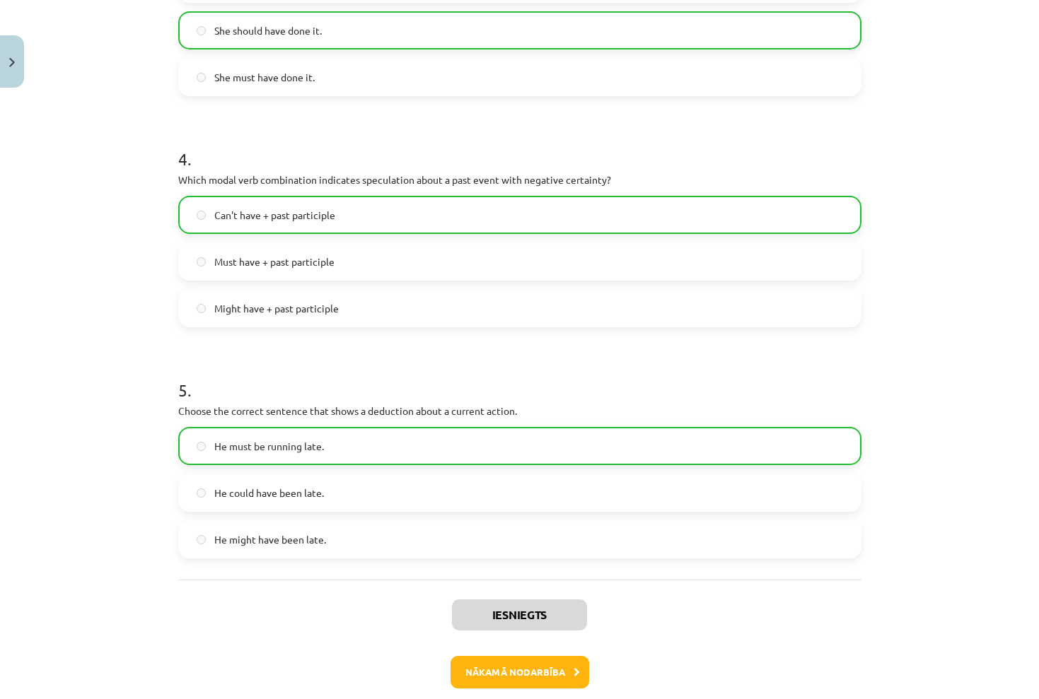
scroll to position [0, 0]
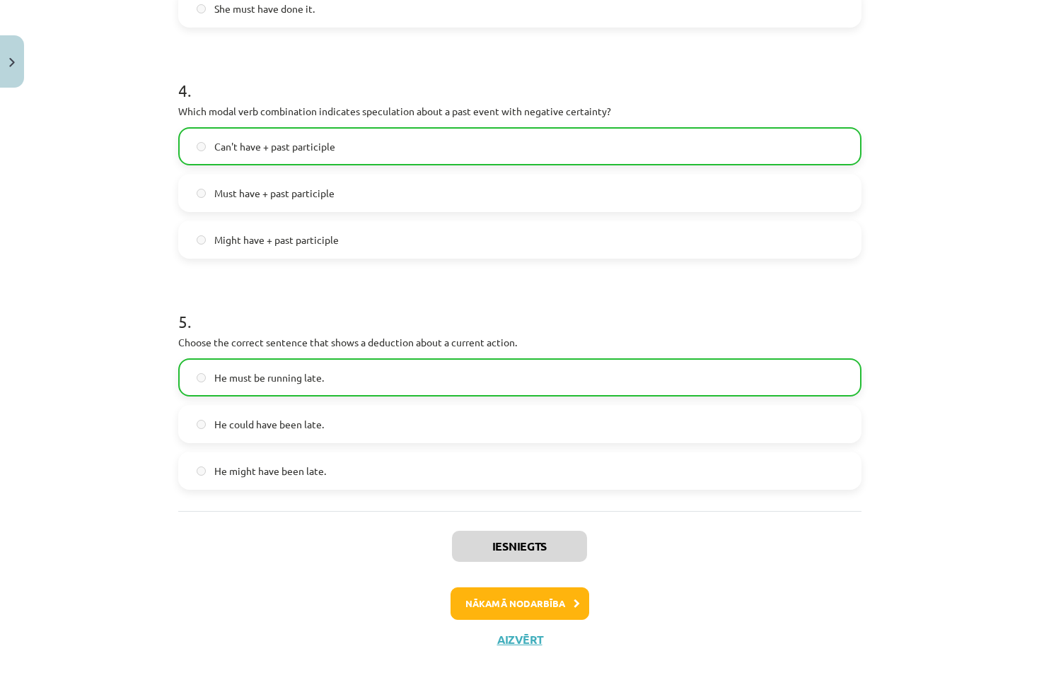
click at [543, 592] on button "Nākamā nodarbība" at bounding box center [519, 604] width 139 height 33
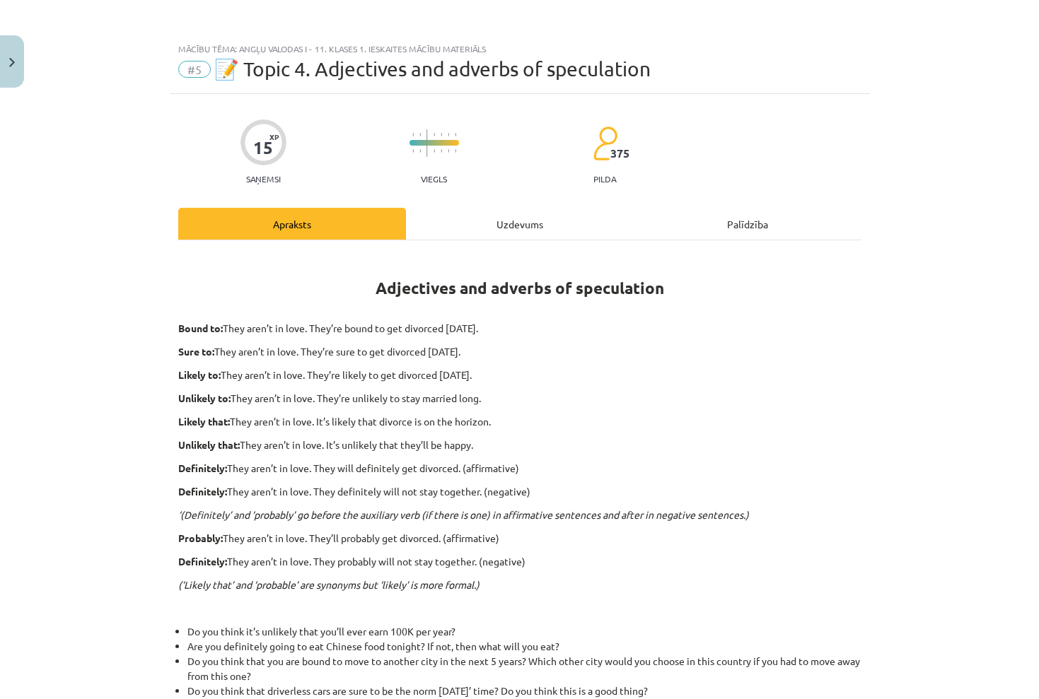
click at [24, 74] on div "Mācību tēma: Angļu valodas i - 11. klases 1. ieskaites mācību materiāls #5 📝 To…" at bounding box center [519, 349] width 1039 height 699
click at [19, 70] on button "Close" at bounding box center [12, 61] width 24 height 52
